Goal: Find specific page/section: Find specific page/section

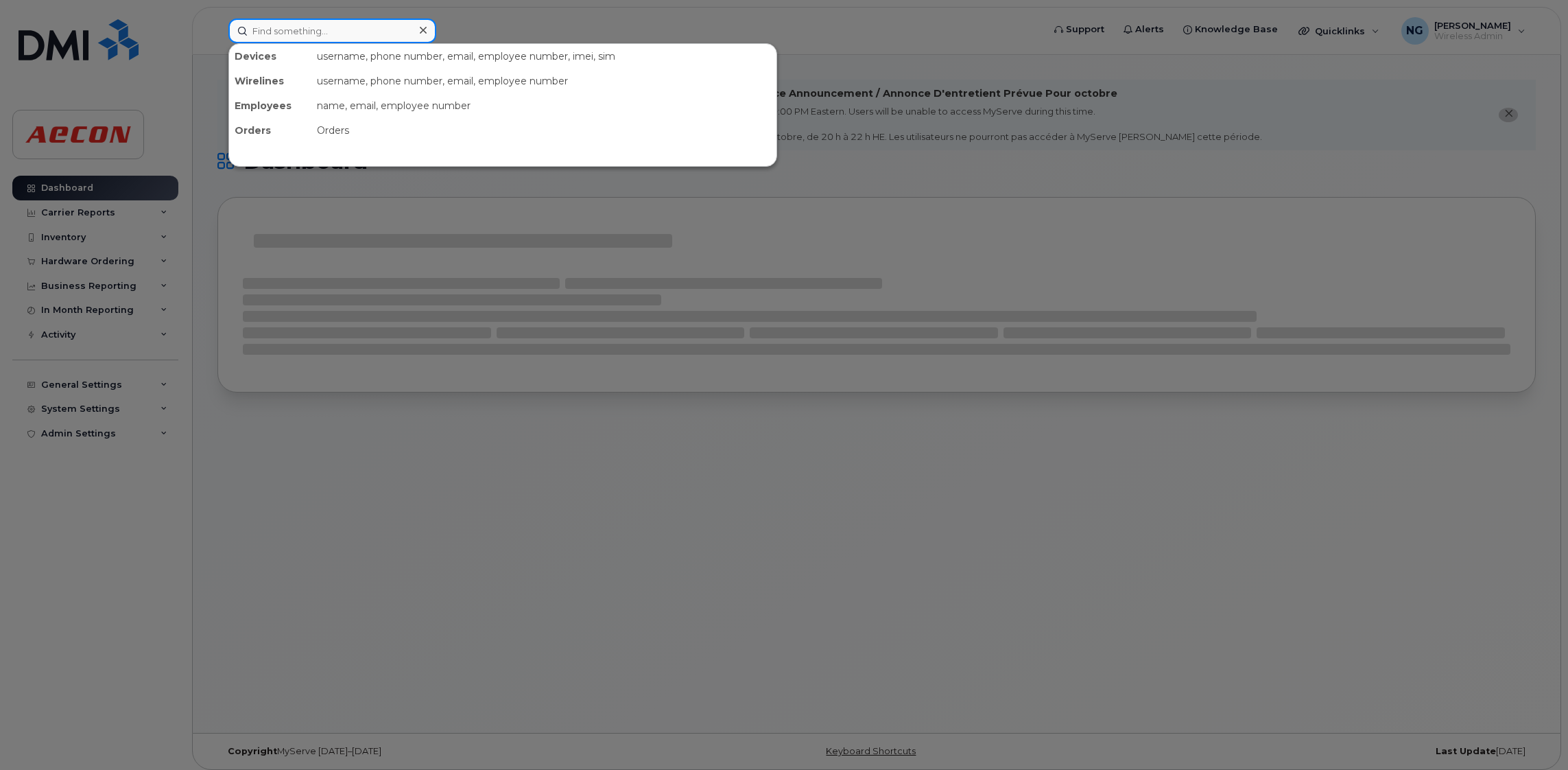
click at [352, 42] on div "Devices username, phone number, email, employee number, imei, sim Wirelines use…" at bounding box center [631, 31] width 806 height 25
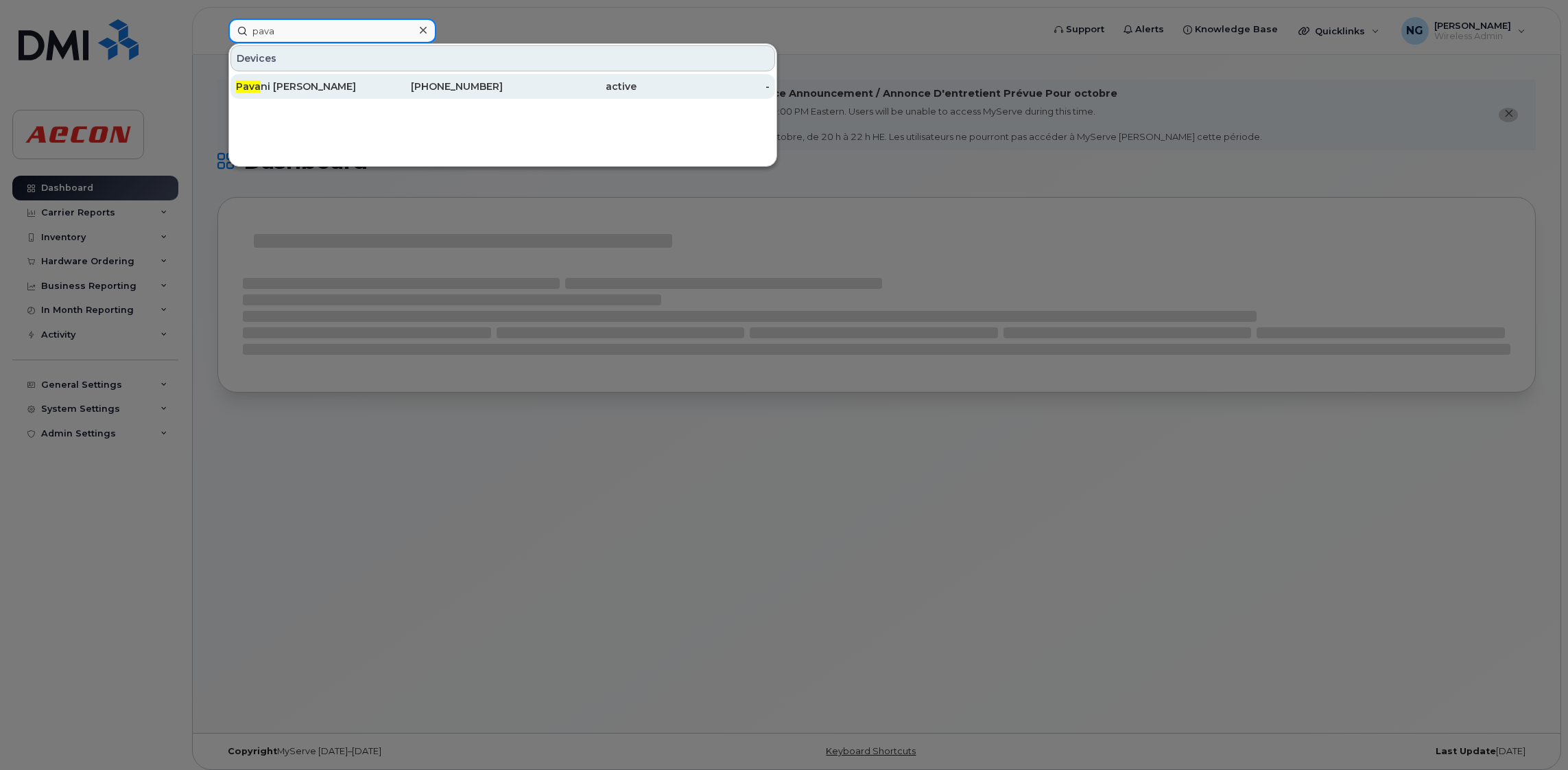
type input "pava"
click at [459, 87] on div "416-948-7403" at bounding box center [437, 86] width 134 height 14
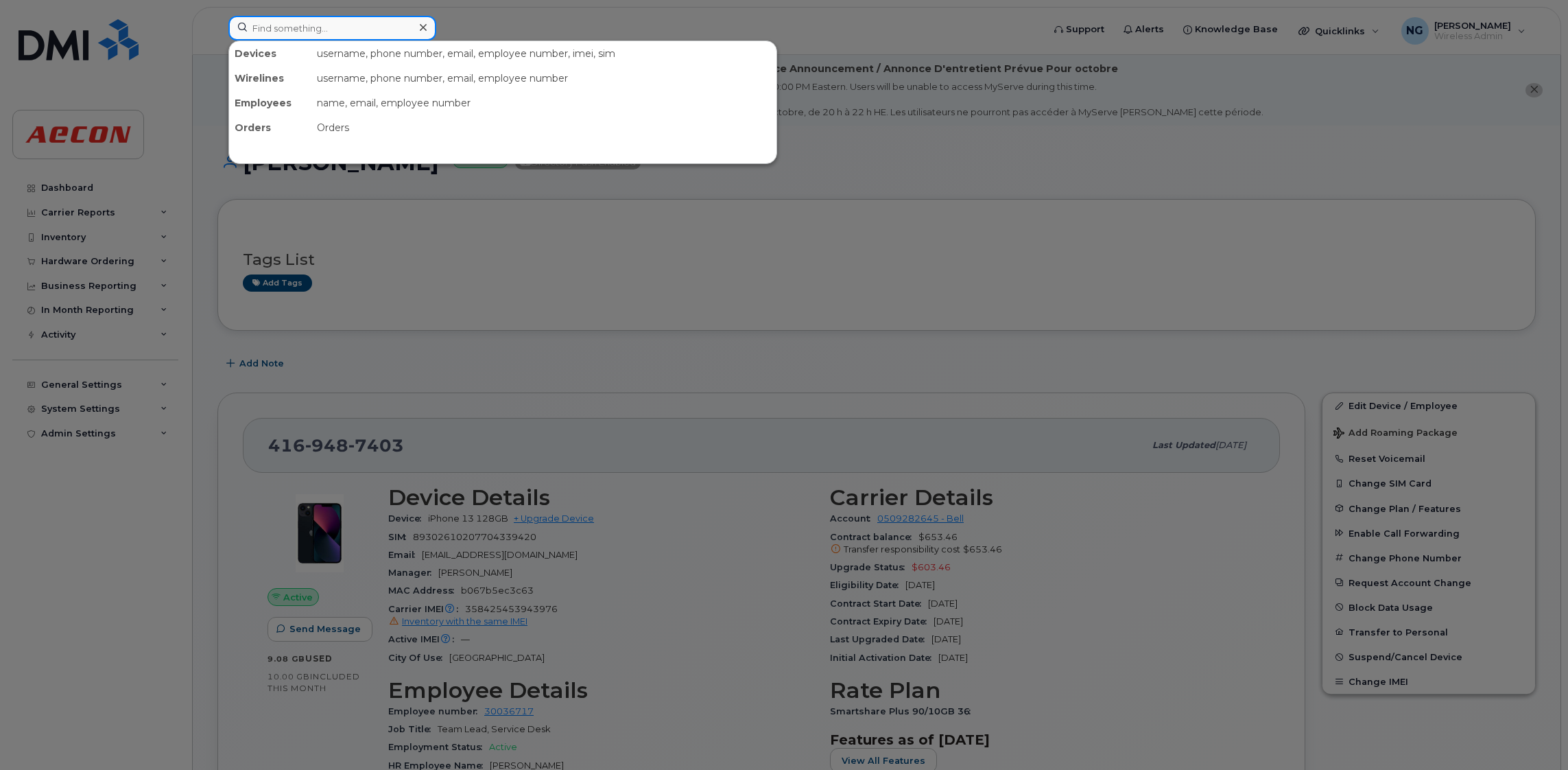
click at [271, 19] on input at bounding box center [332, 28] width 208 height 25
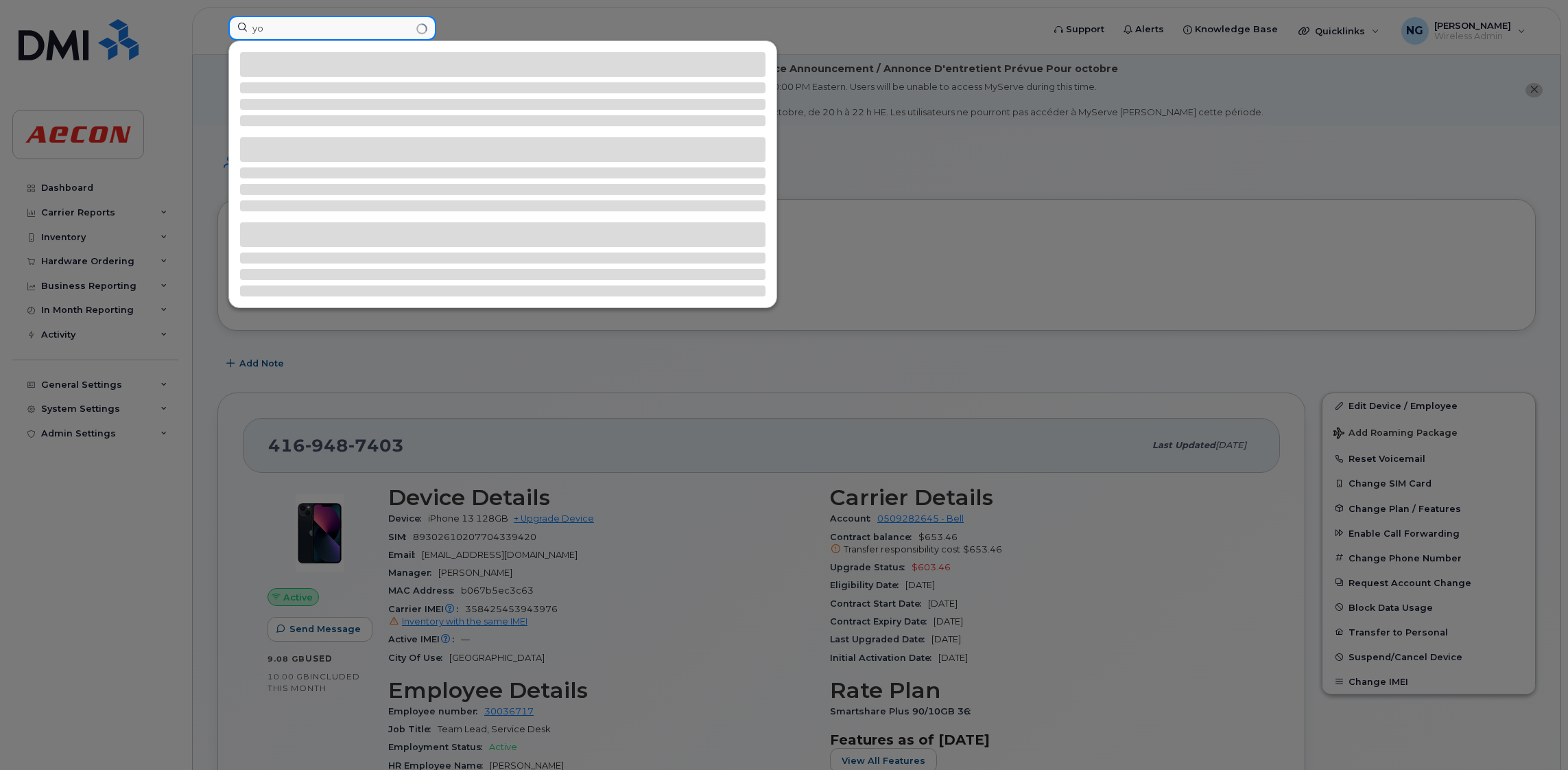
type input "y"
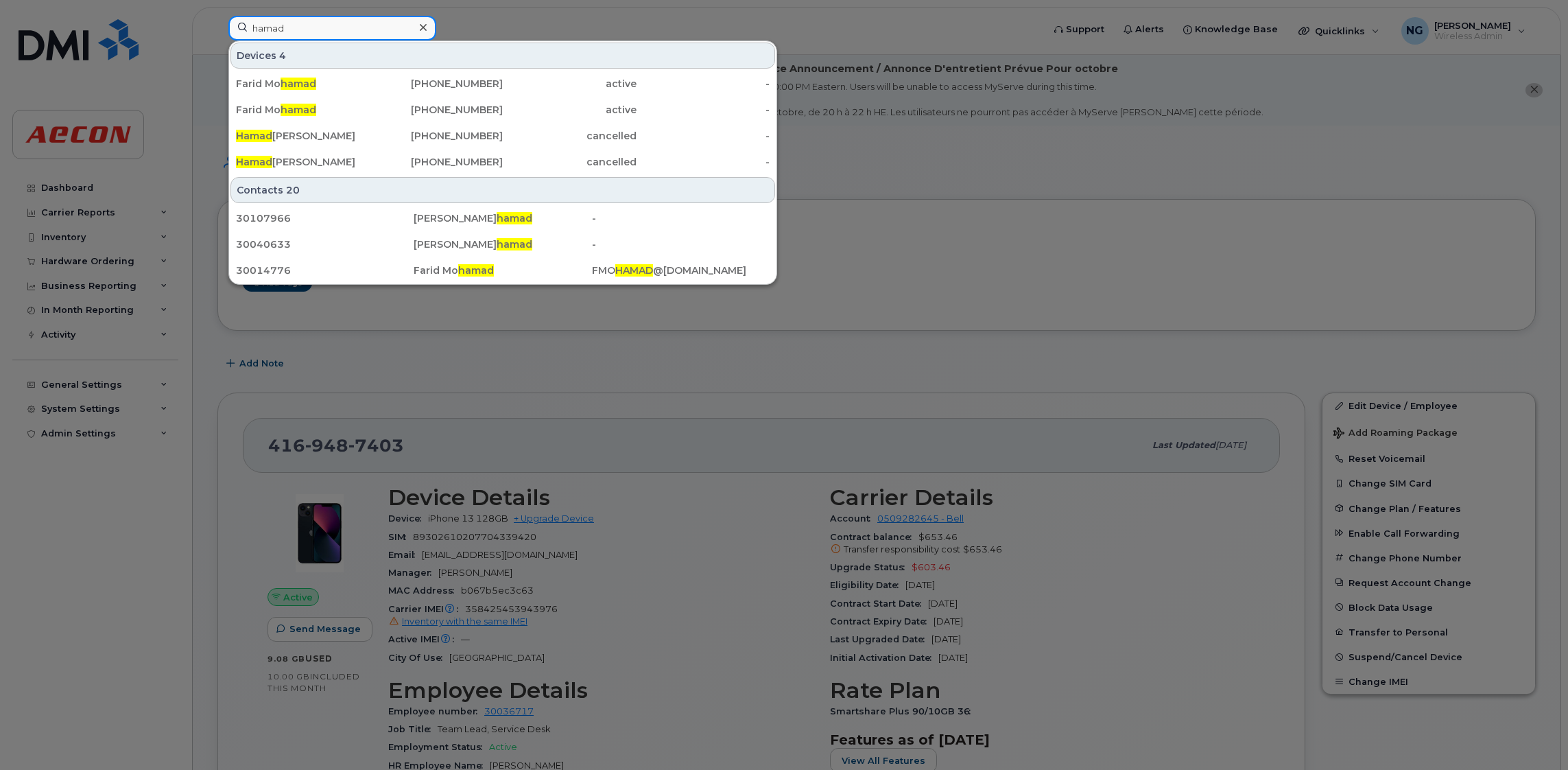
type input "hamad"
click at [1276, 259] on div at bounding box center [784, 385] width 1568 height 770
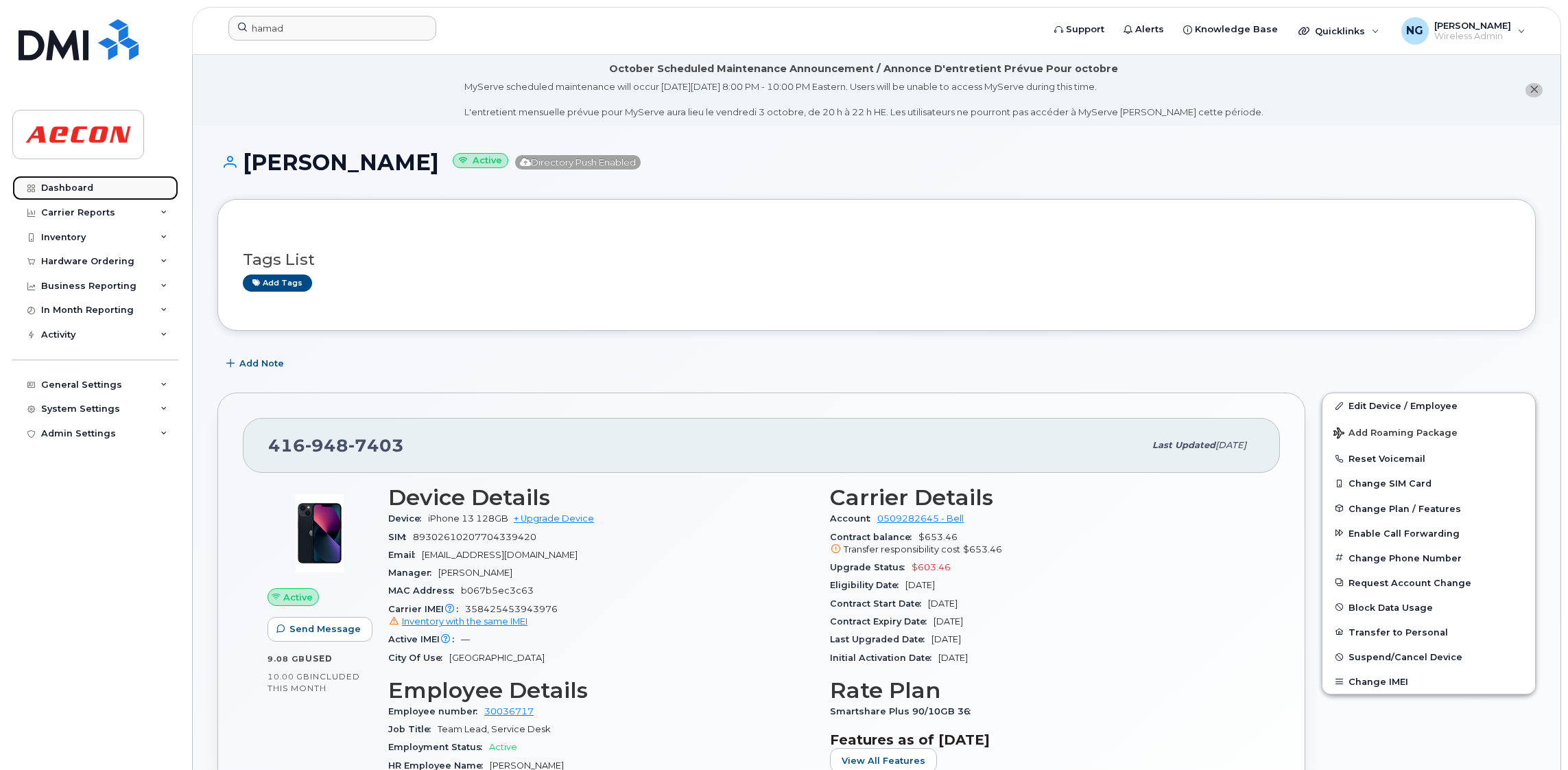
click at [87, 184] on div "Dashboard" at bounding box center [67, 188] width 52 height 11
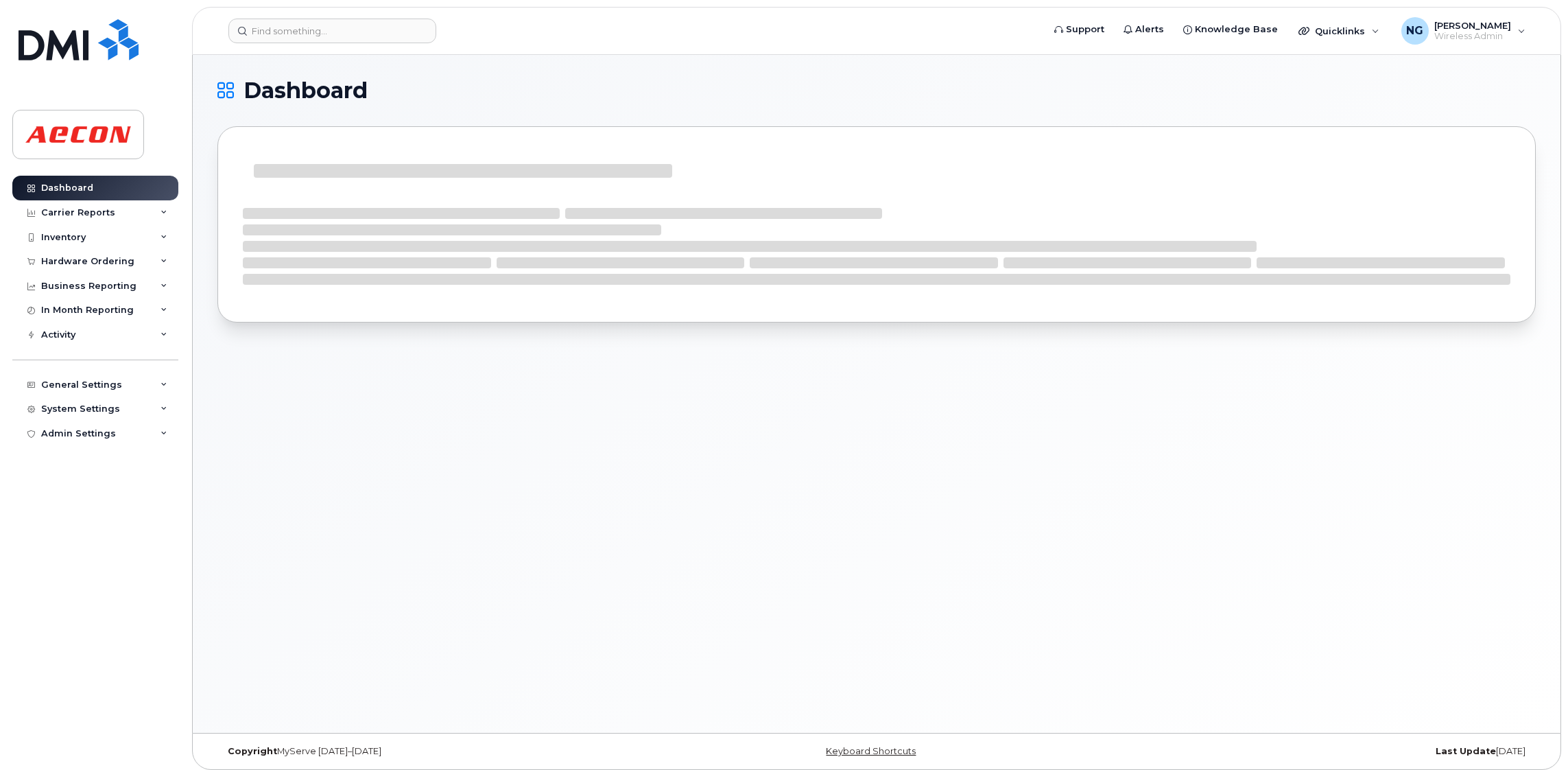
scroll to position [3, 0]
